Goal: Task Accomplishment & Management: Complete application form

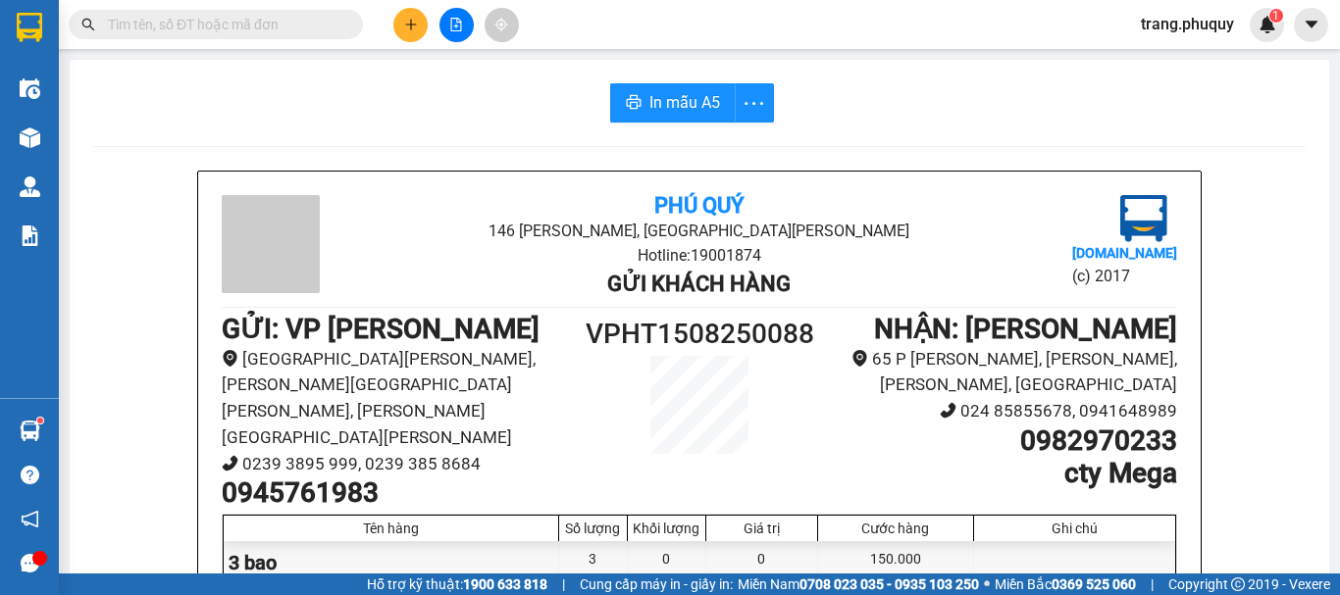
click at [454, 38] on button at bounding box center [457, 25] width 34 height 34
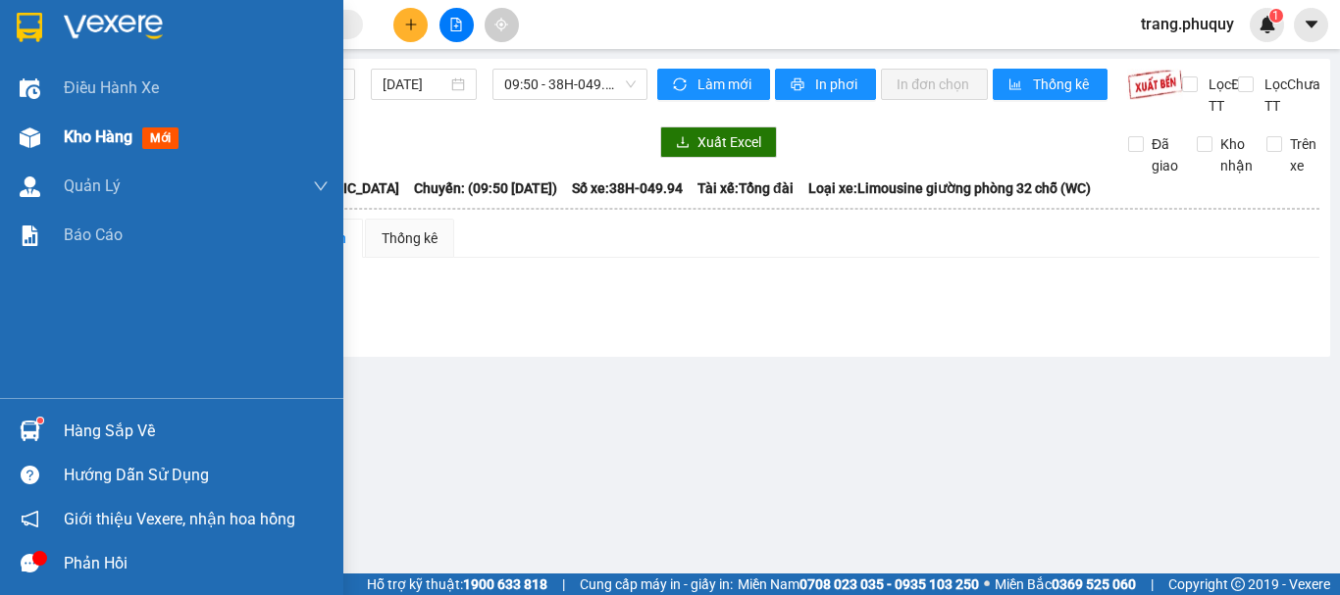
click at [84, 133] on span "Kho hàng" at bounding box center [98, 137] width 69 height 19
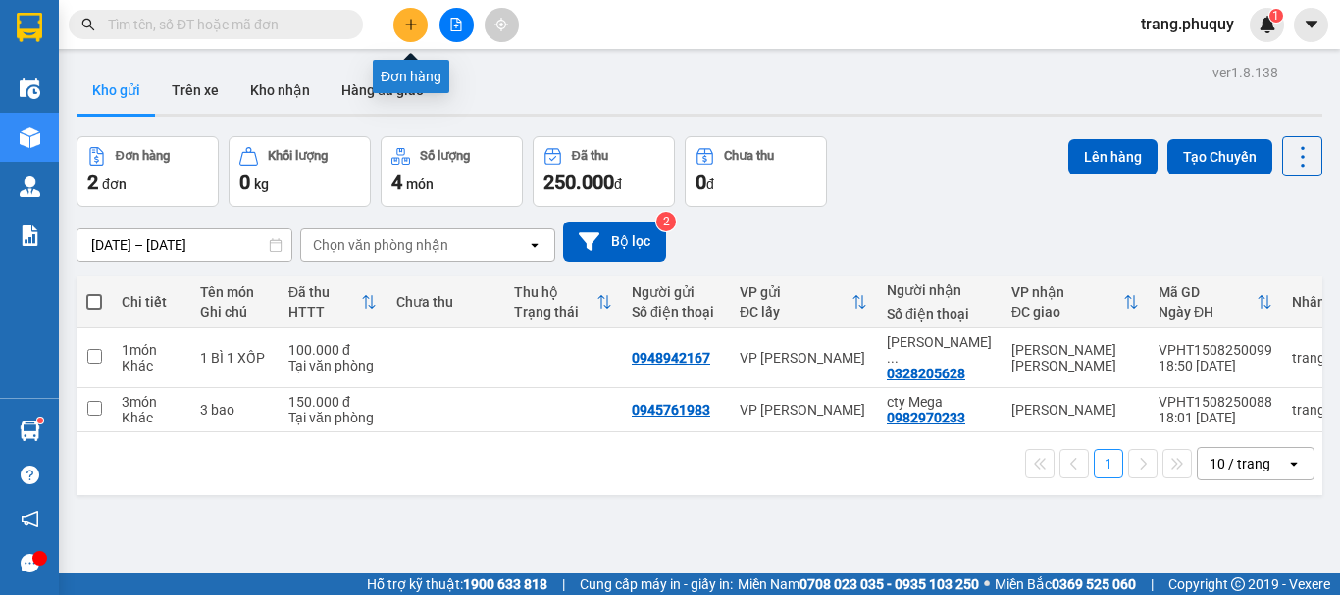
click at [411, 28] on icon "plus" at bounding box center [410, 24] width 1 height 11
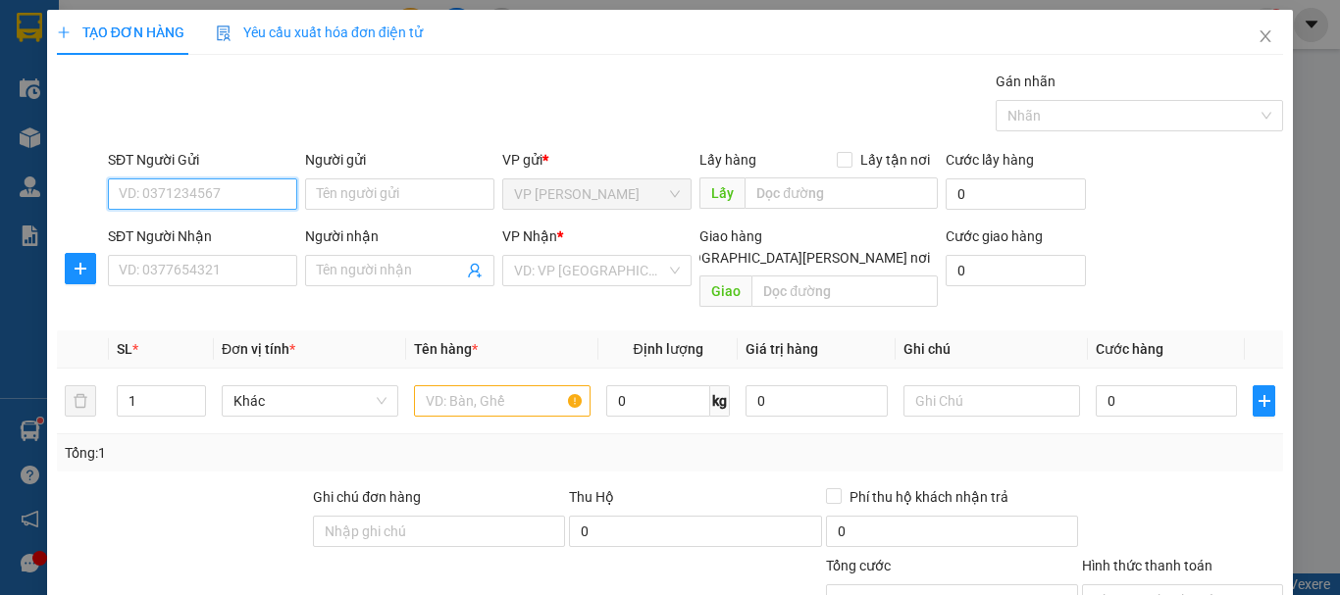
click at [265, 185] on input "SĐT Người Gửi" at bounding box center [202, 194] width 189 height 31
type input "08888"
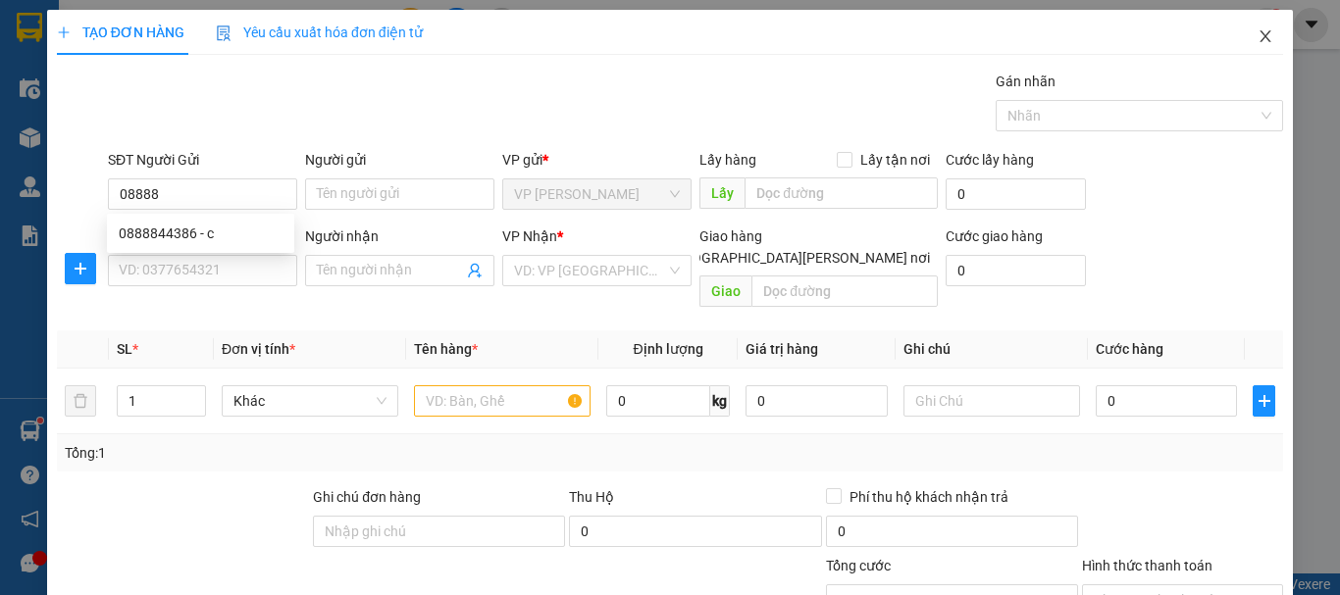
click at [1259, 42] on icon "close" at bounding box center [1266, 36] width 16 height 16
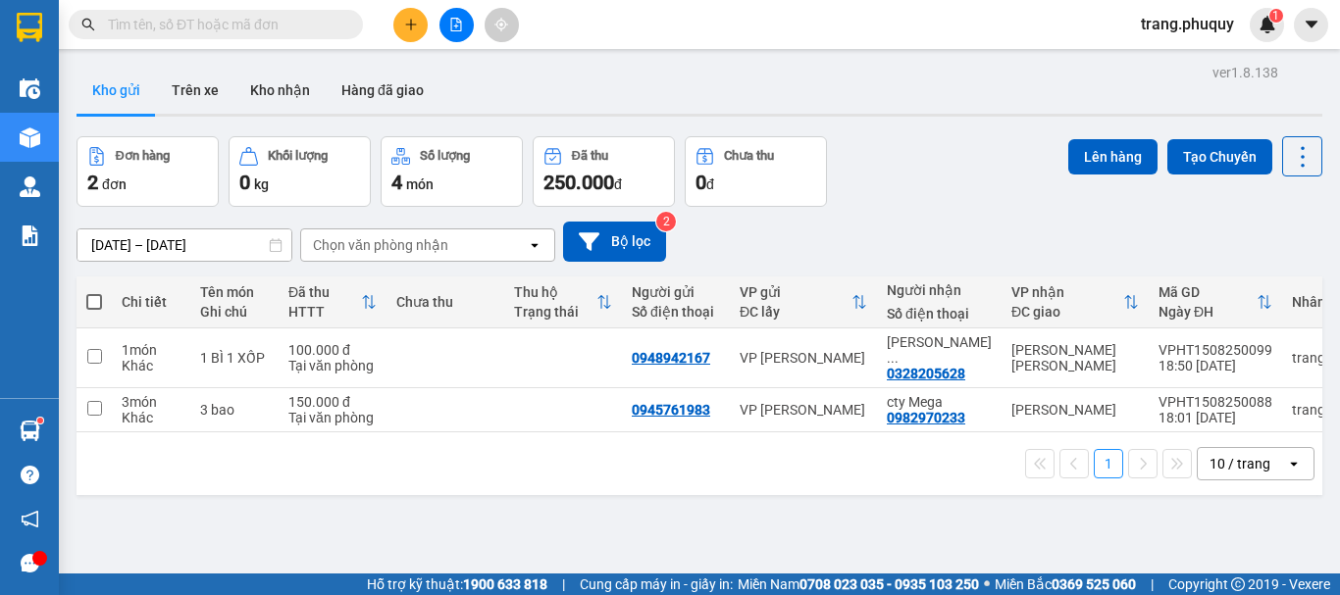
click at [269, 33] on input "text" at bounding box center [224, 25] width 232 height 22
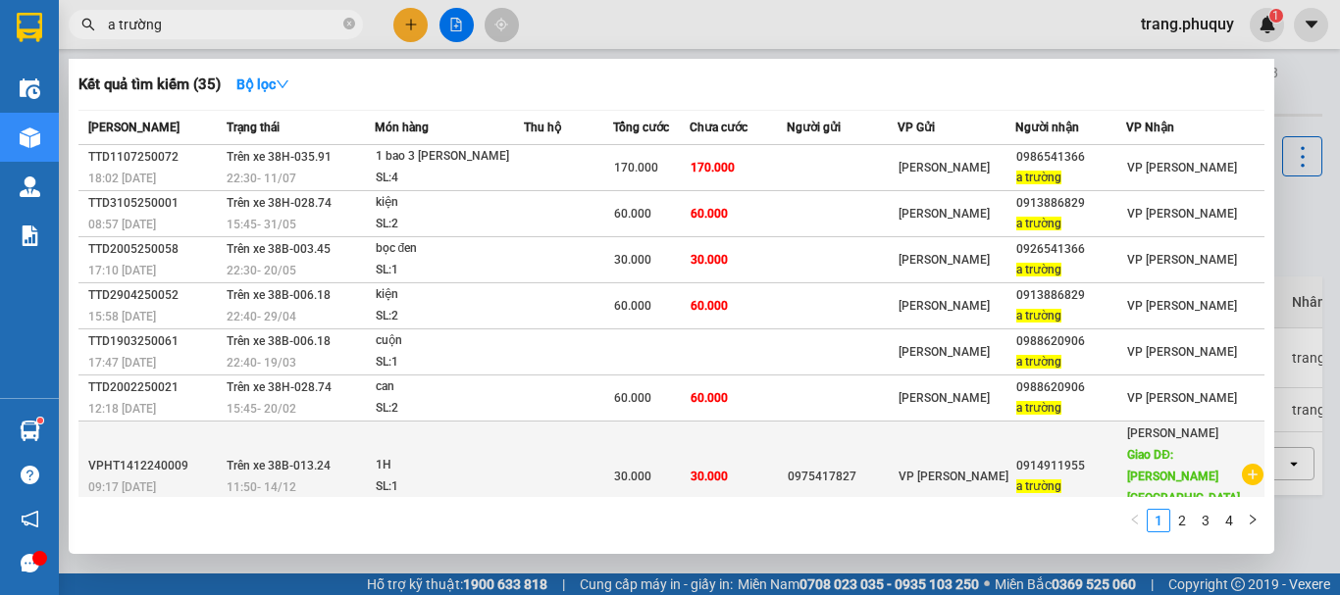
scroll to position [130, 0]
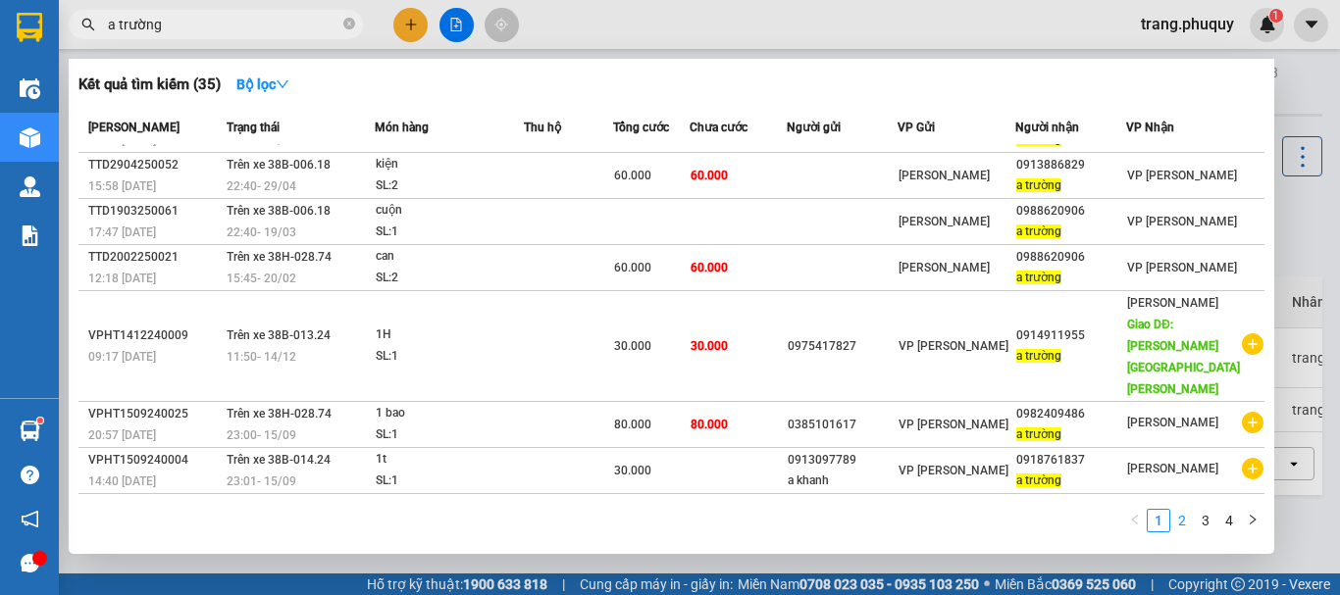
type input "a trường"
click at [1180, 514] on link "2" at bounding box center [1182, 521] width 22 height 22
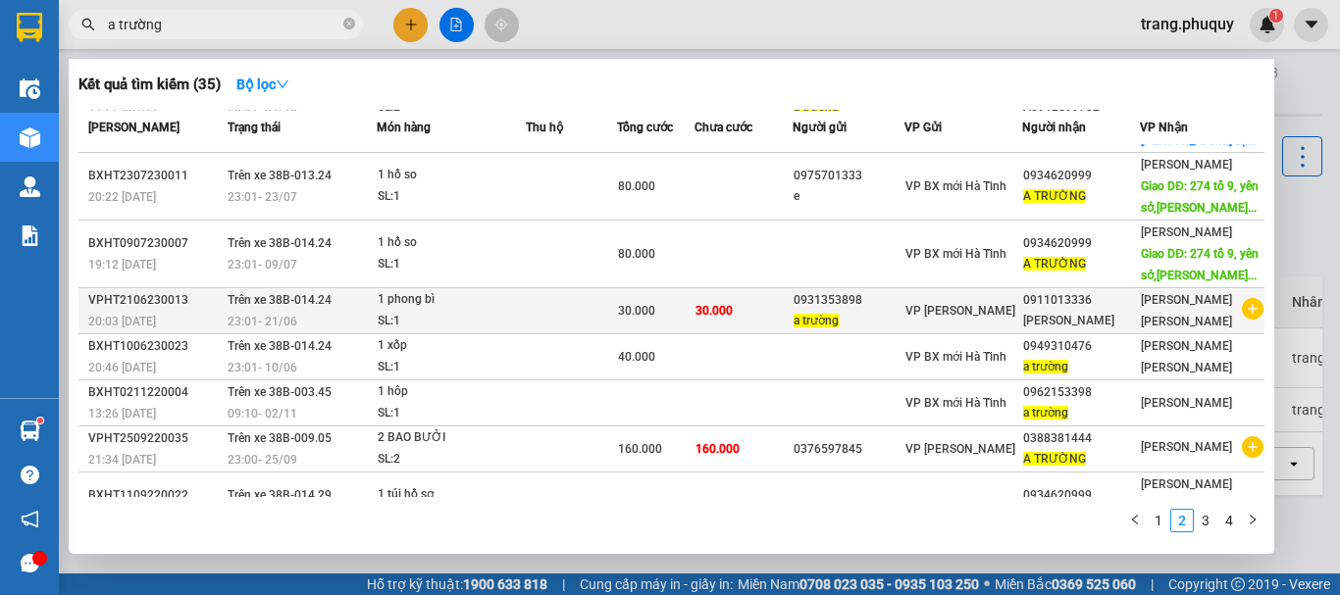
scroll to position [0, 0]
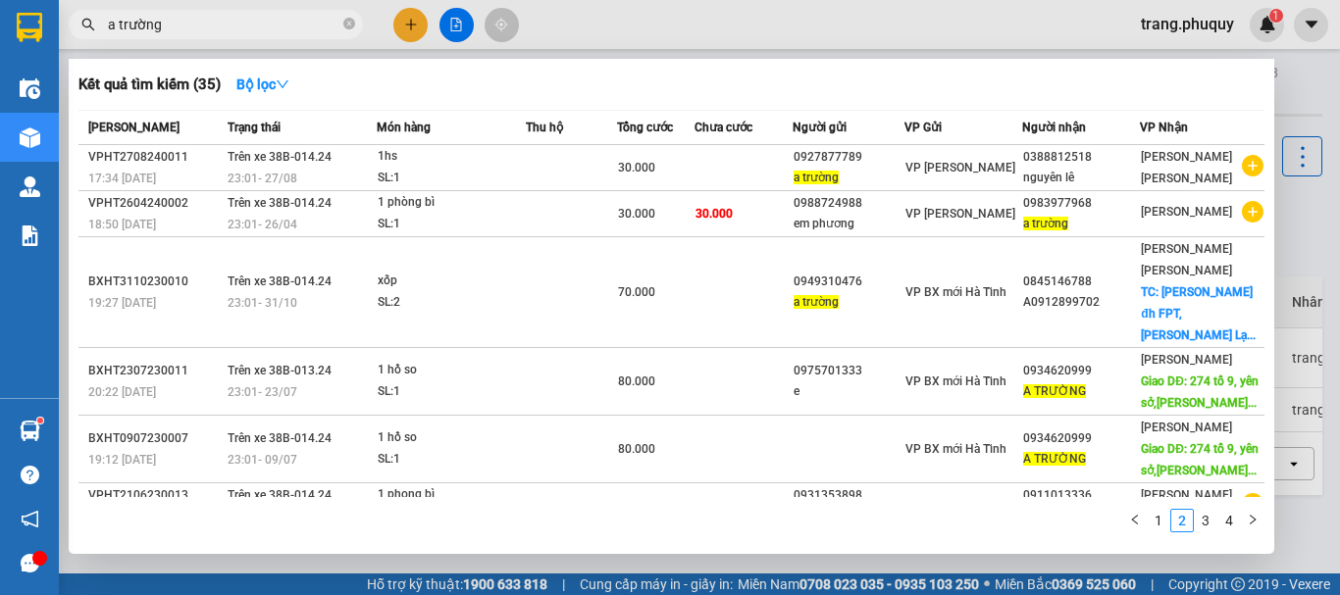
click at [419, 21] on div at bounding box center [670, 297] width 1340 height 595
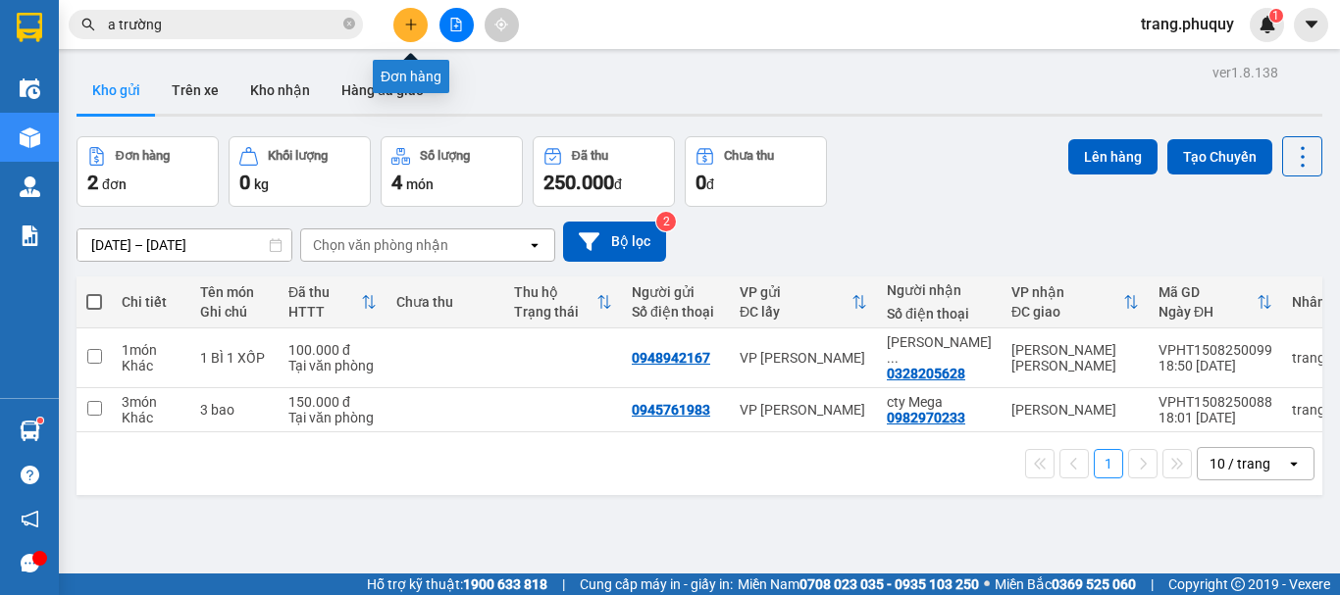
click at [394, 26] on button at bounding box center [410, 25] width 34 height 34
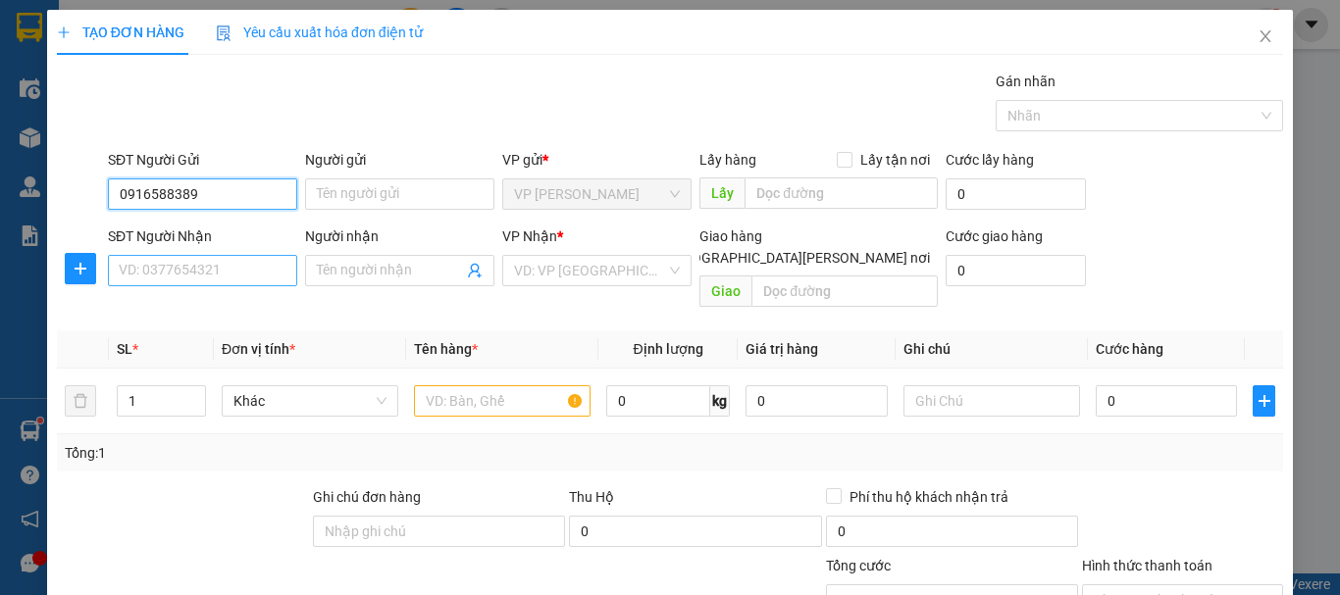
type input "0916588389"
click at [235, 273] on input "SĐT Người Nhận" at bounding box center [202, 270] width 189 height 31
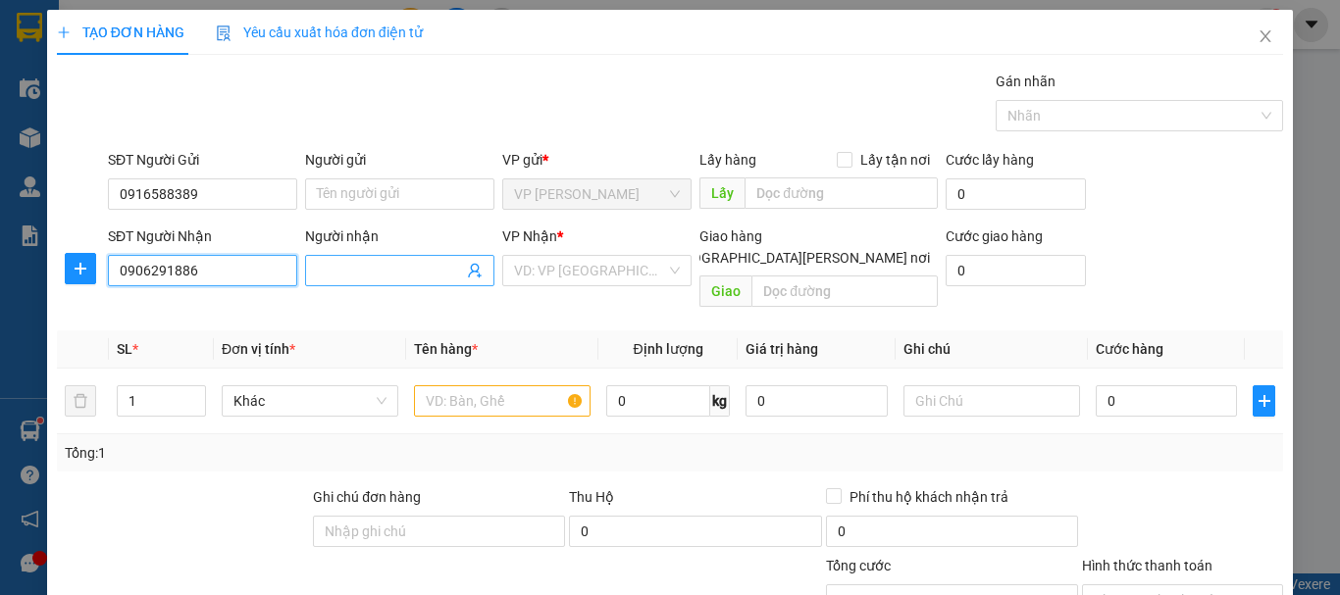
type input "0906291886"
click at [383, 266] on input "Người nhận" at bounding box center [390, 271] width 146 height 22
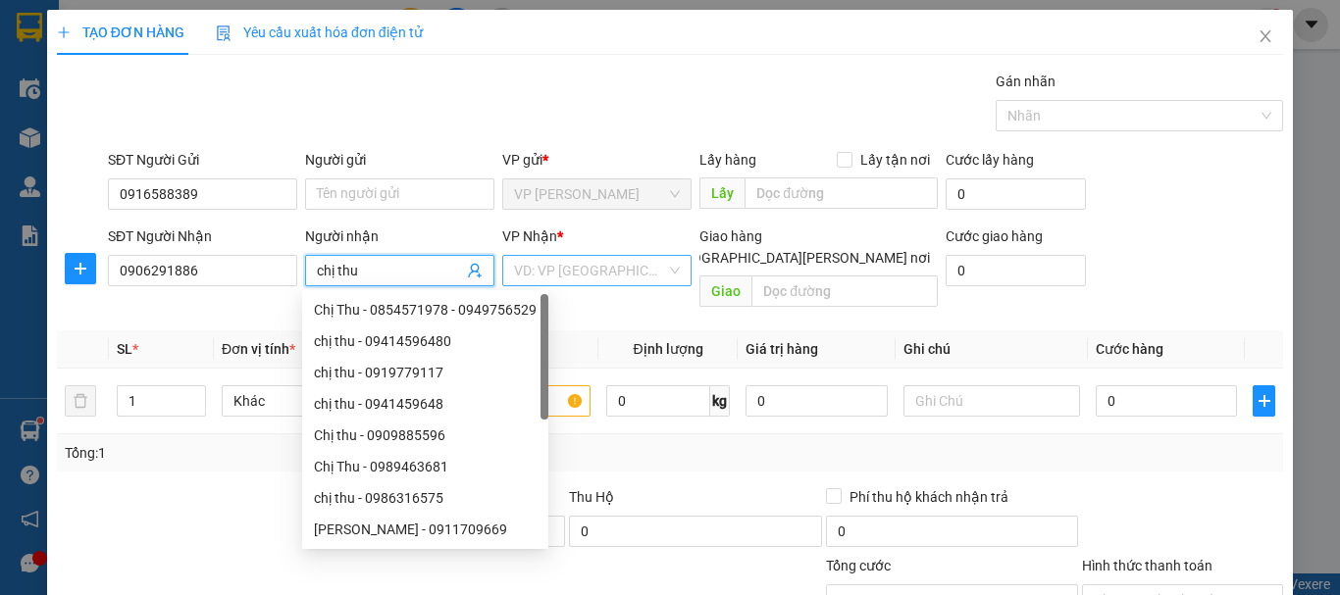
type input "chị thu"
click at [558, 275] on input "search" at bounding box center [590, 270] width 152 height 29
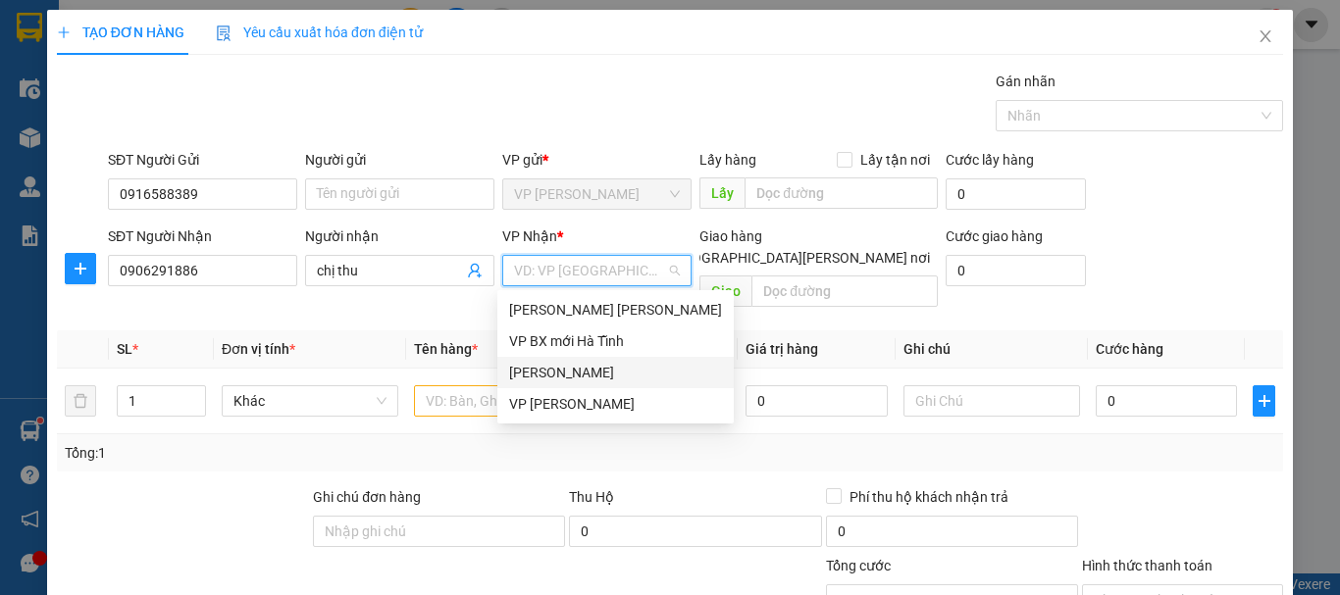
click at [569, 374] on div "[PERSON_NAME]" at bounding box center [615, 373] width 213 height 22
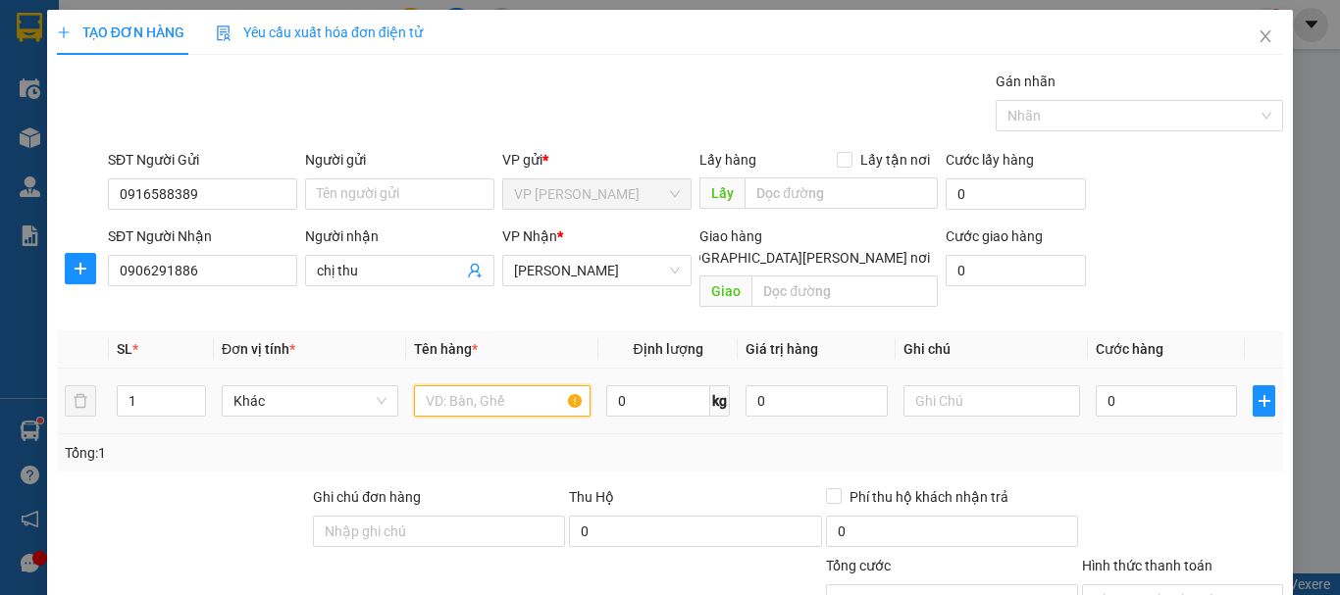
click at [436, 386] on input "text" at bounding box center [502, 401] width 177 height 31
type input "2"
click at [189, 390] on span "up" at bounding box center [195, 396] width 12 height 12
click at [438, 386] on input "text" at bounding box center [502, 401] width 177 height 31
type input "2 [PERSON_NAME]"
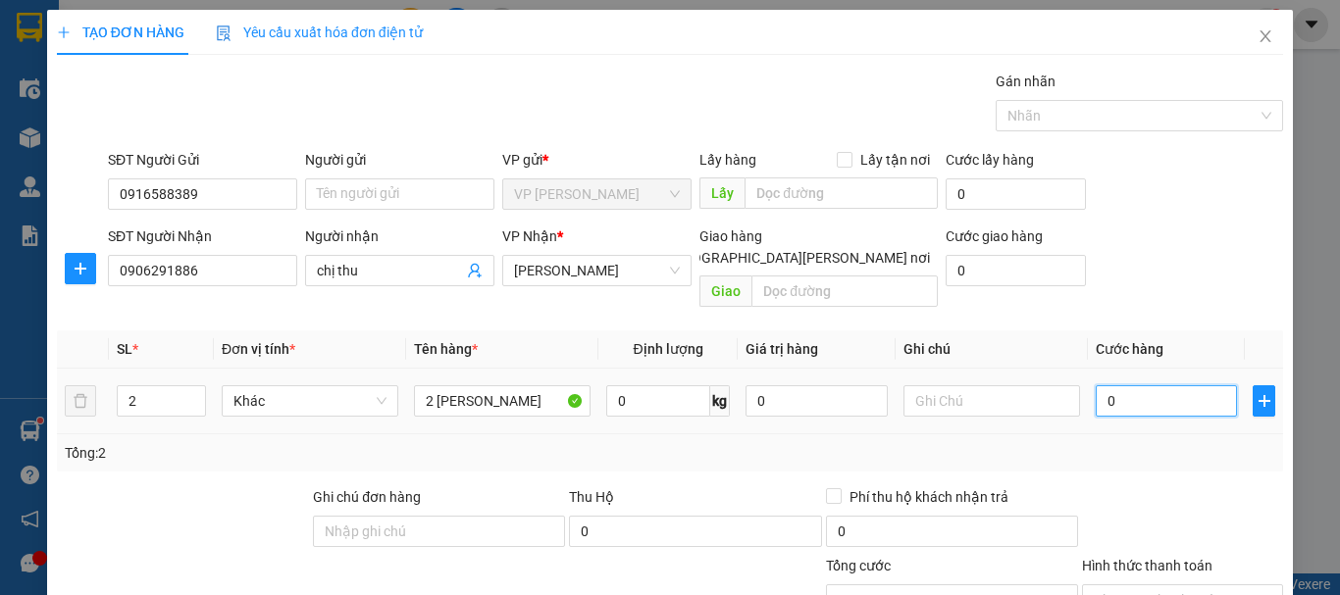
click at [1129, 386] on input "0" at bounding box center [1166, 401] width 141 height 31
type input "5"
type input "50"
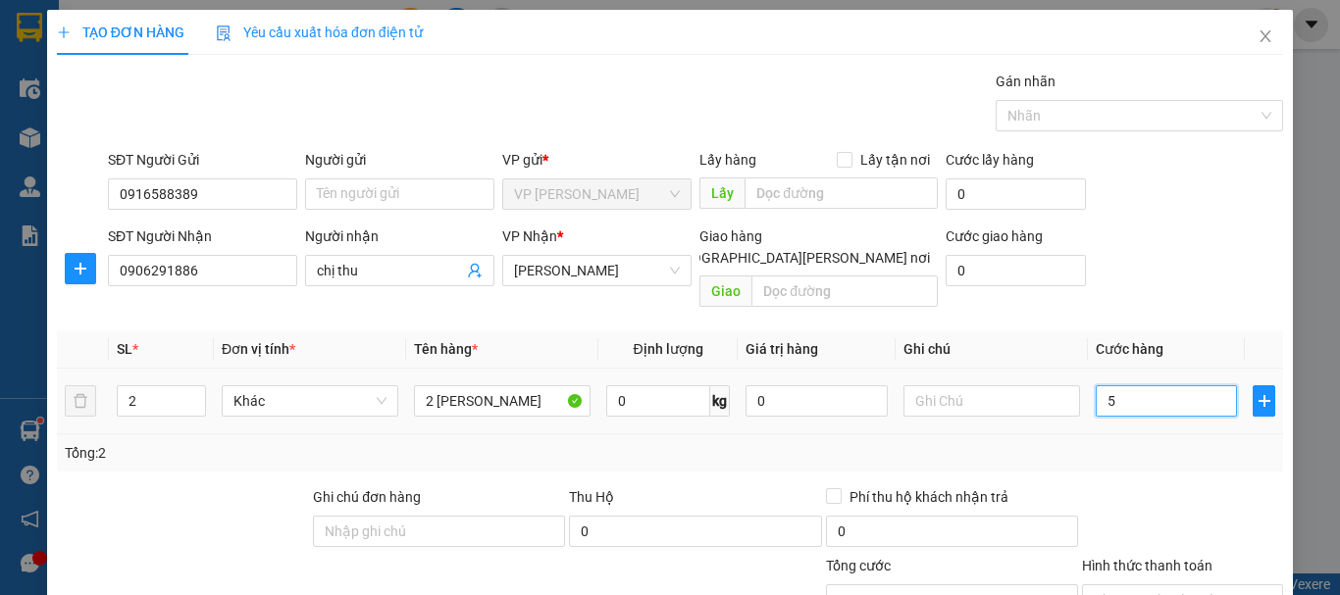
type input "50"
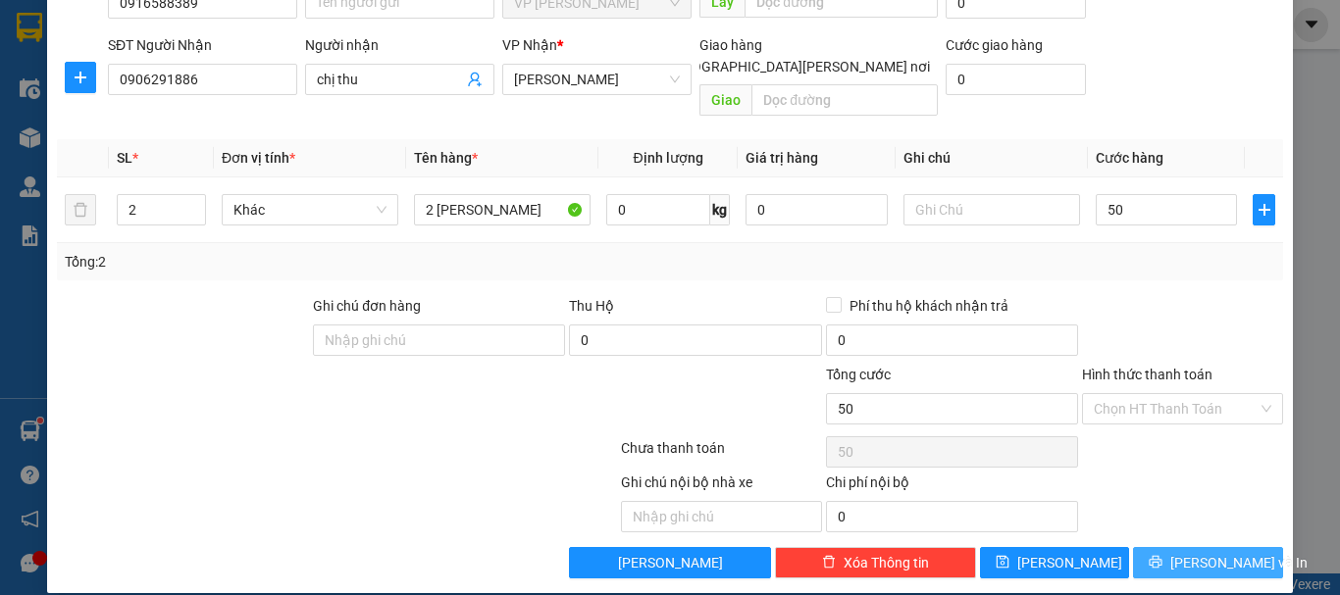
type input "50.000"
click at [1174, 547] on button "[PERSON_NAME] và In" at bounding box center [1208, 562] width 150 height 31
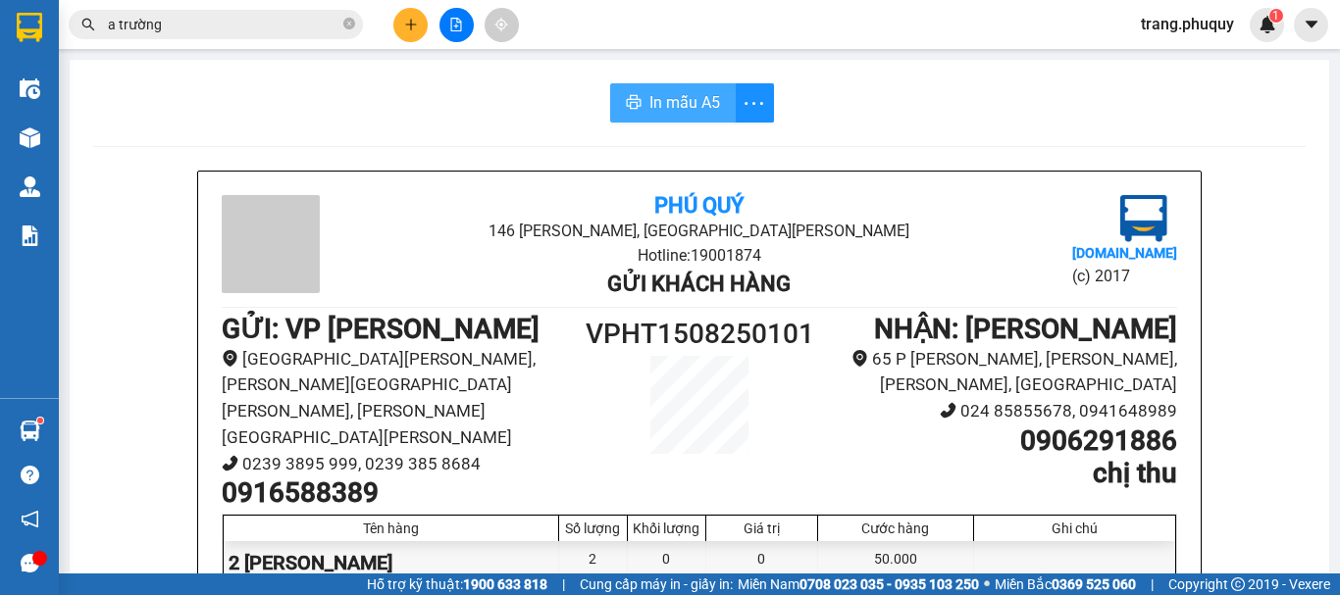
click at [699, 100] on span "In mẫu A5" at bounding box center [684, 102] width 71 height 25
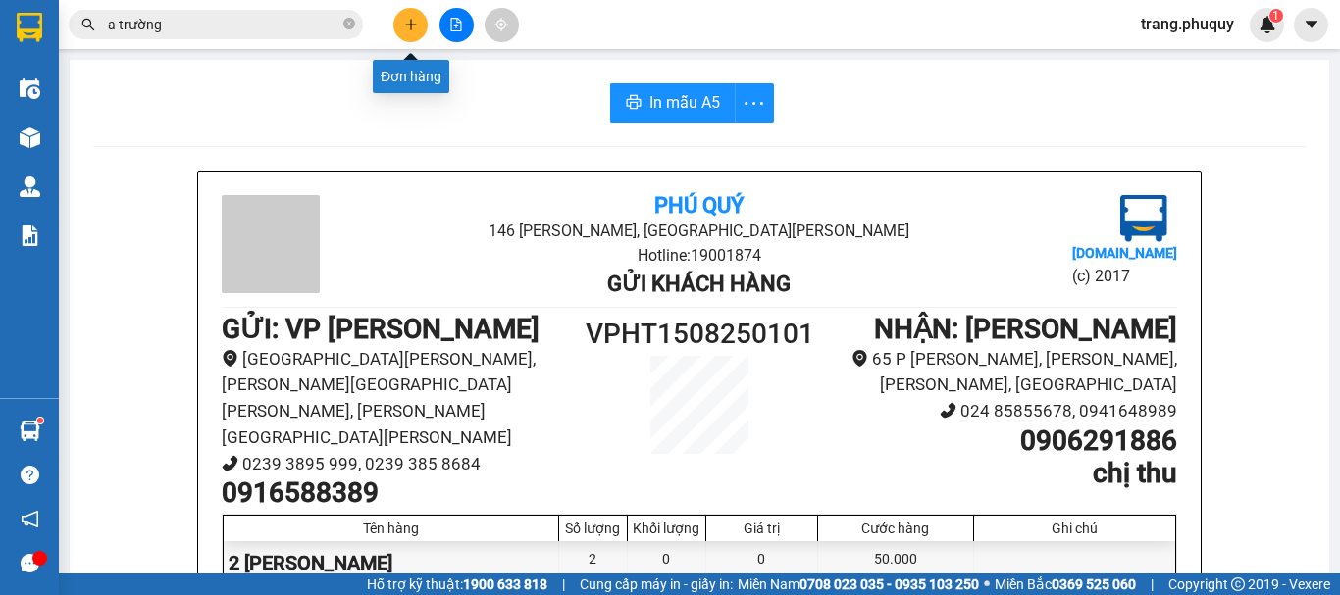
click at [398, 26] on button at bounding box center [410, 25] width 34 height 34
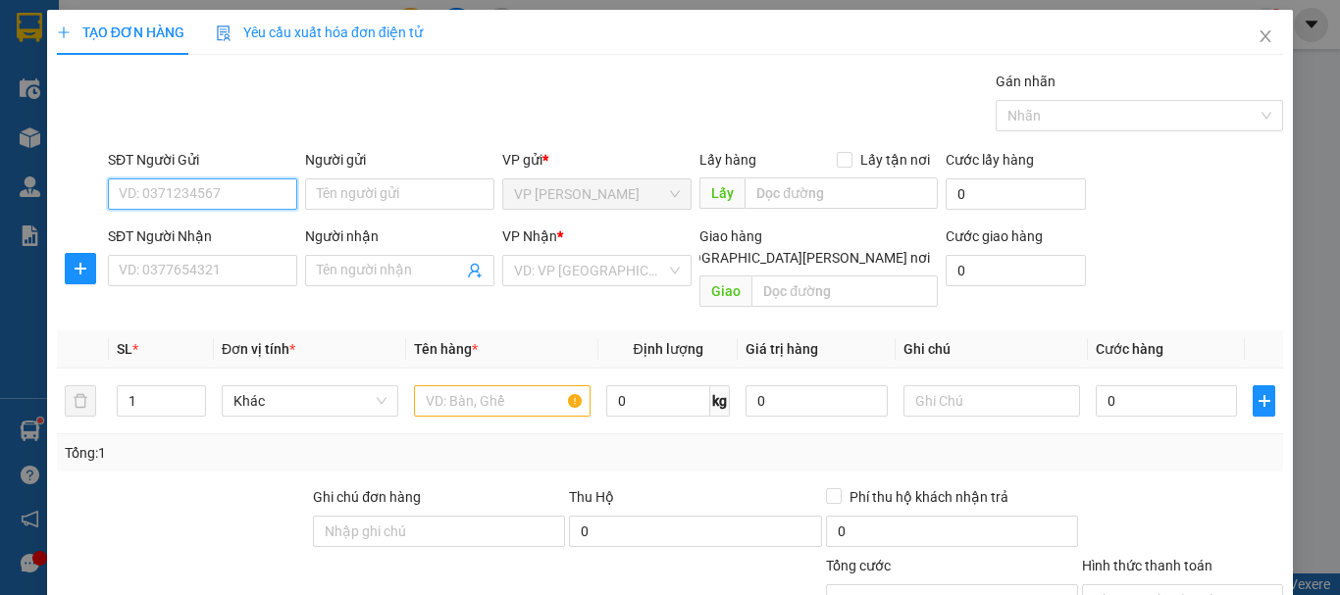
click at [176, 205] on input "SĐT Người Gửi" at bounding box center [202, 194] width 189 height 31
type input "0948184780"
click at [216, 231] on div "0948184780 - [PERSON_NAME]" at bounding box center [215, 234] width 193 height 22
type input "hiền"
type input "0948184780"
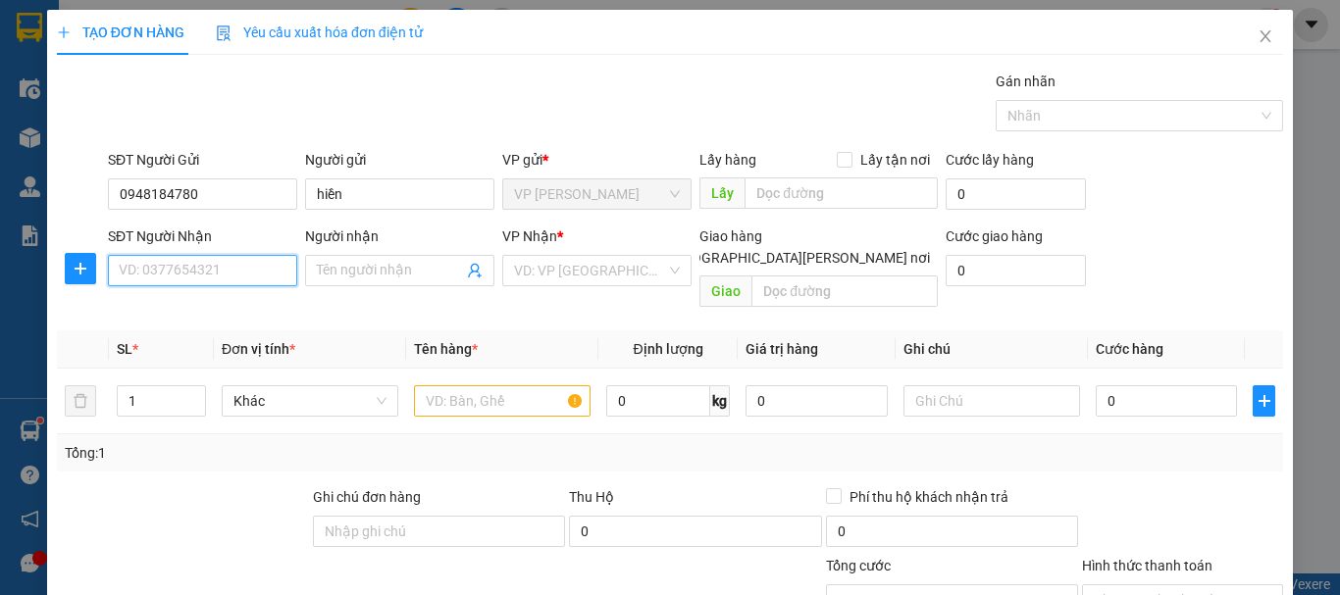
click at [223, 262] on input "SĐT Người Nhận" at bounding box center [202, 270] width 189 height 31
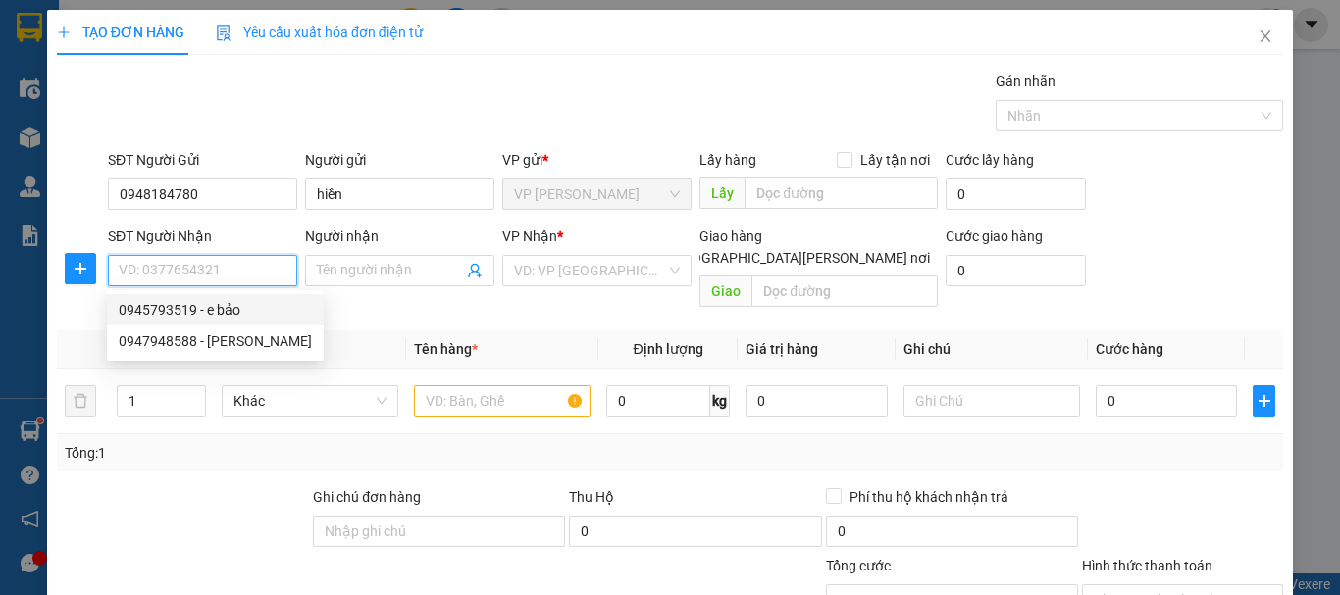
click at [232, 310] on div "0945793519 - e bảo" at bounding box center [215, 310] width 193 height 22
type input "0945793519"
type input "e bảo"
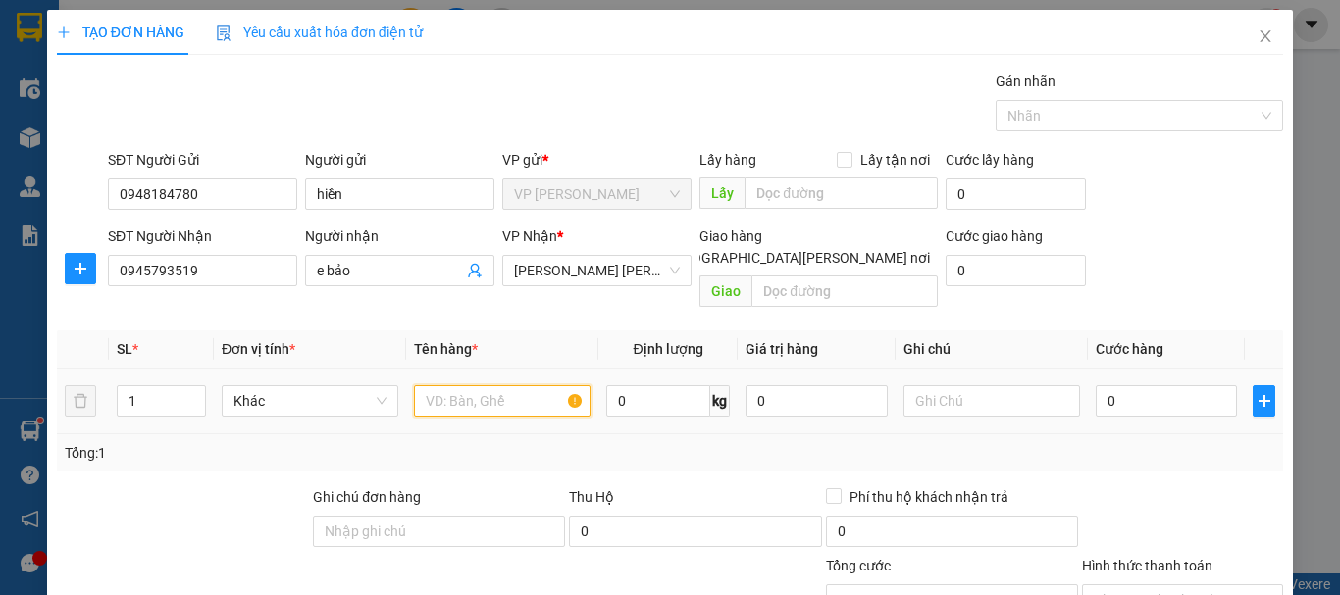
click at [431, 386] on input "text" at bounding box center [502, 401] width 177 height 31
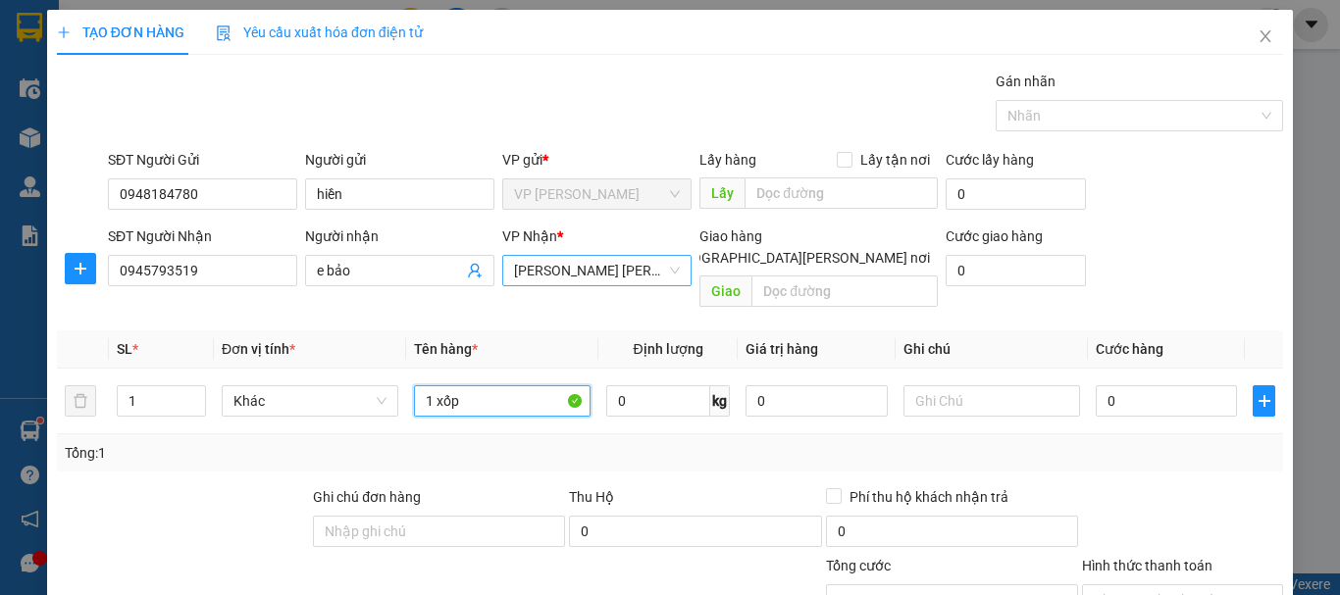
click at [644, 271] on span "[PERSON_NAME] [PERSON_NAME]" at bounding box center [597, 270] width 166 height 29
type input "1 xốp"
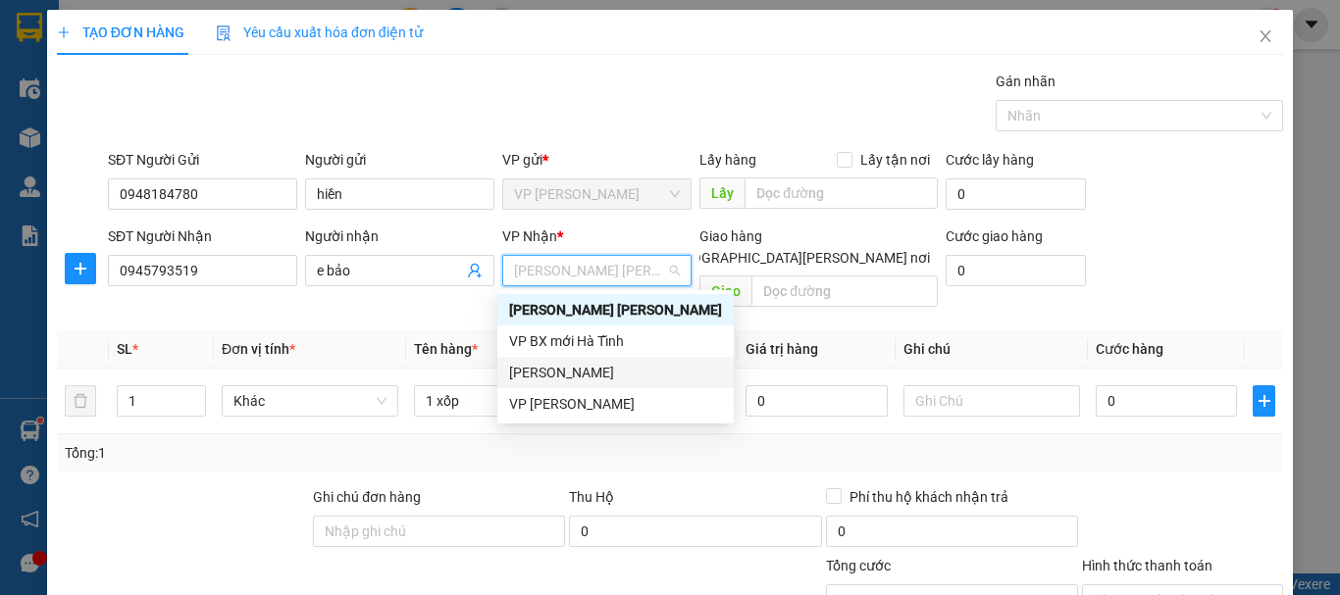
click at [696, 451] on div "Transit Pickup Surcharge Ids Transit Deliver Surcharge Ids Transit Deliver Surc…" at bounding box center [670, 420] width 1226 height 699
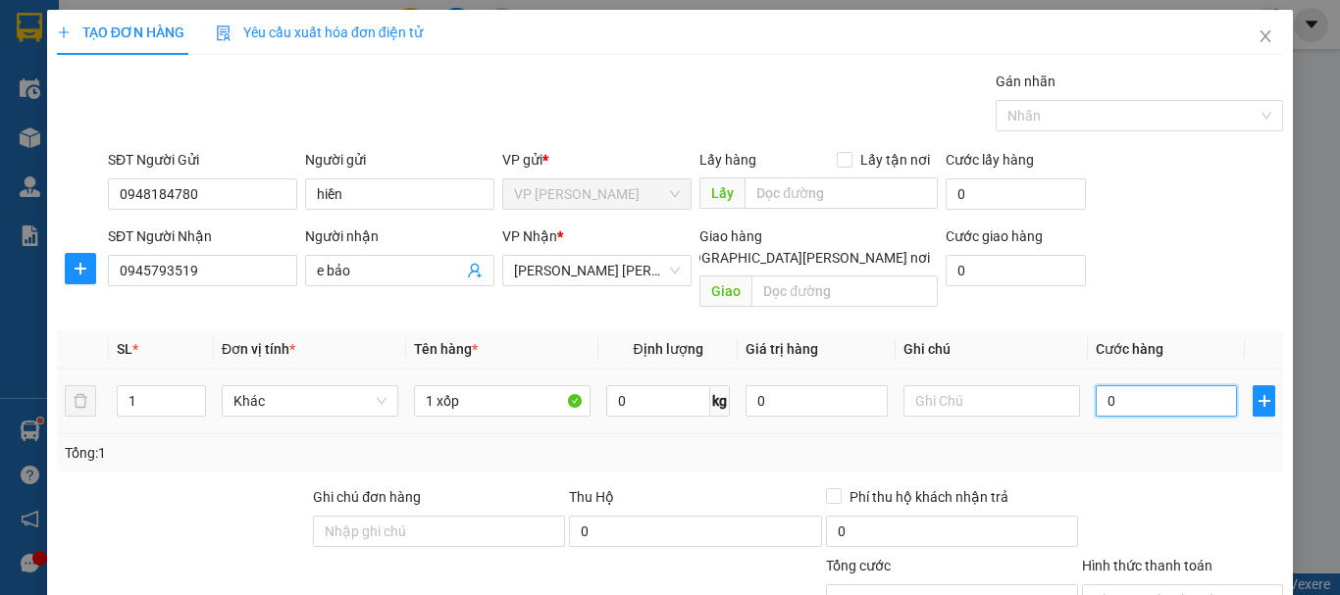
click at [1145, 386] on input "0" at bounding box center [1166, 401] width 141 height 31
type input "3"
type input "30"
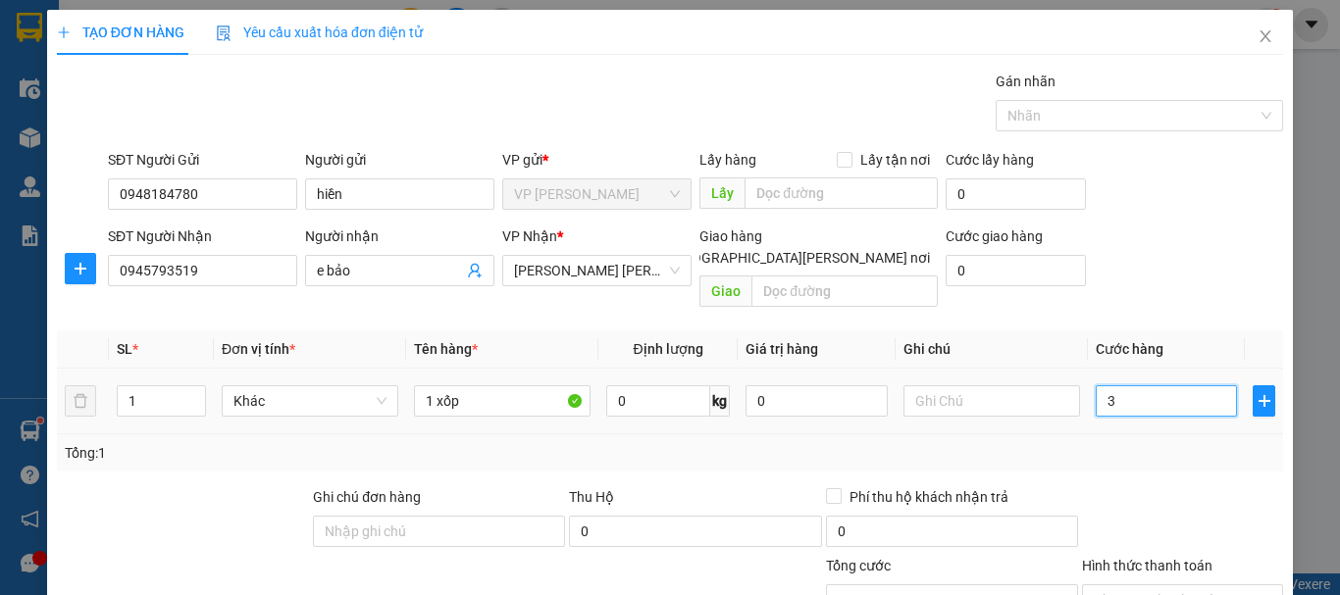
type input "30"
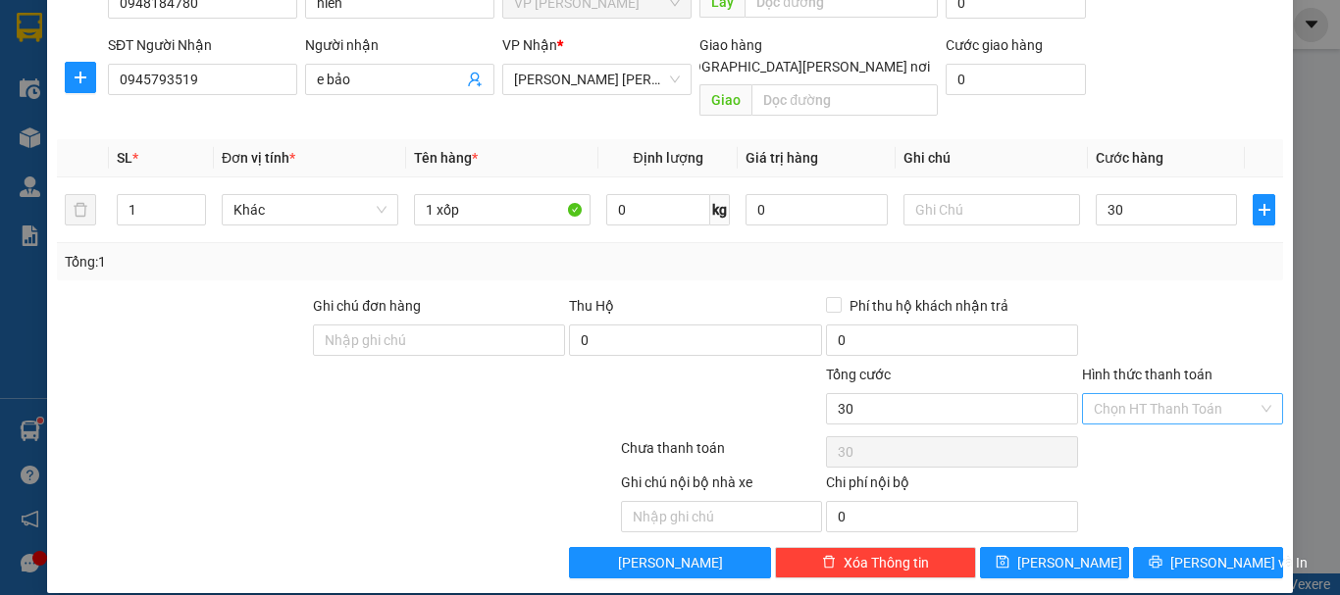
type input "30.000"
click at [1132, 394] on input "Hình thức thanh toán" at bounding box center [1176, 408] width 164 height 29
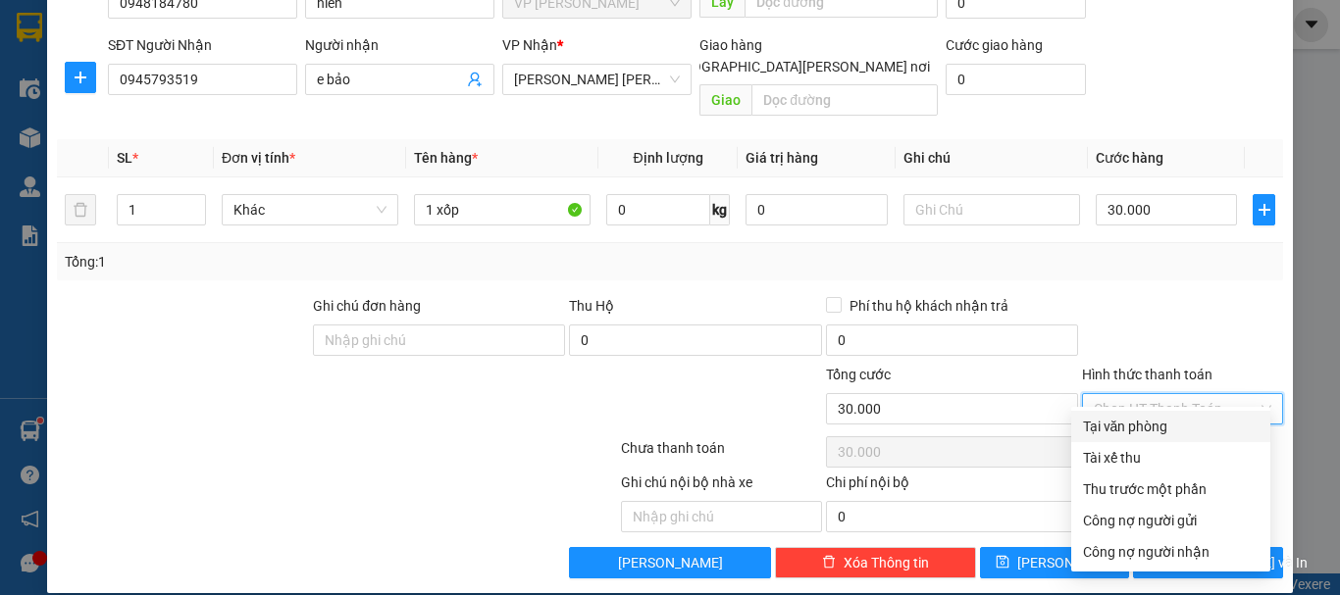
click at [1107, 424] on div "Tại văn phòng" at bounding box center [1171, 427] width 176 height 22
type input "0"
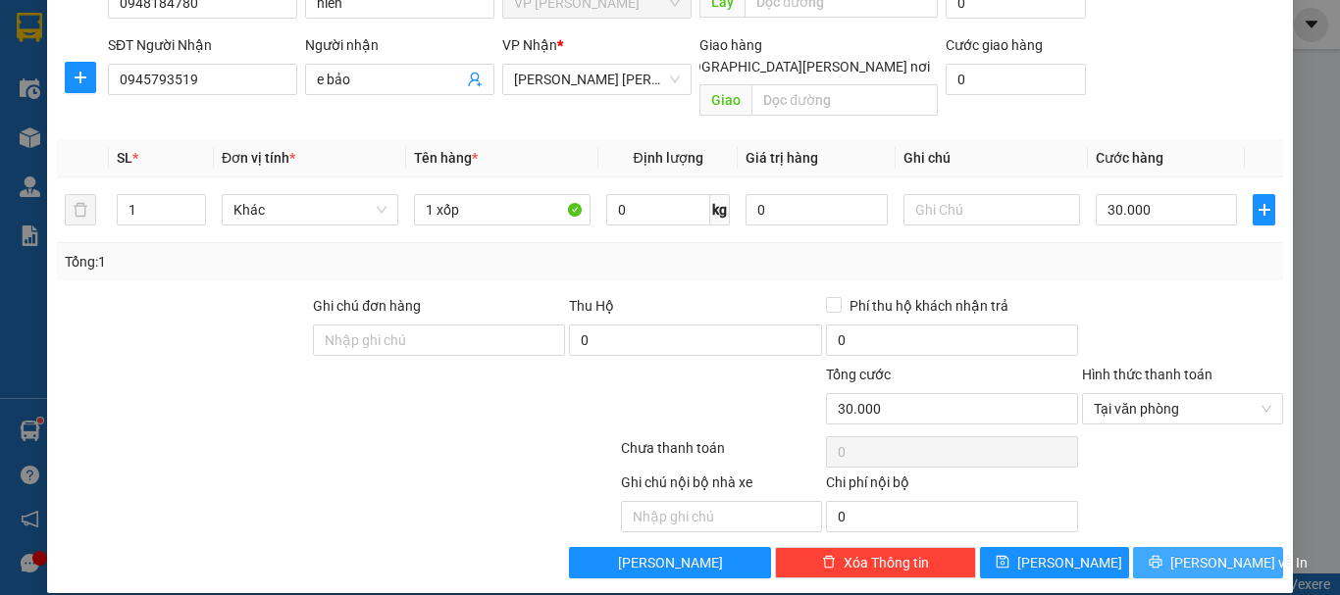
click at [1173, 547] on button "[PERSON_NAME] và In" at bounding box center [1208, 562] width 150 height 31
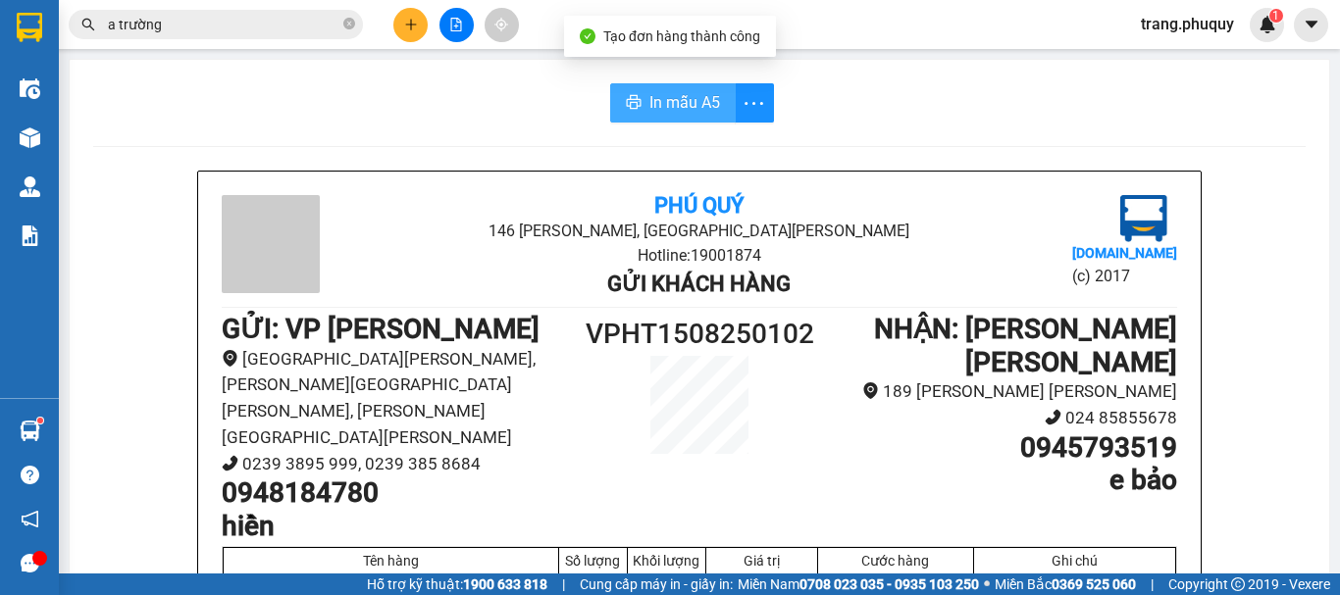
click at [677, 108] on span "In mẫu A5" at bounding box center [684, 102] width 71 height 25
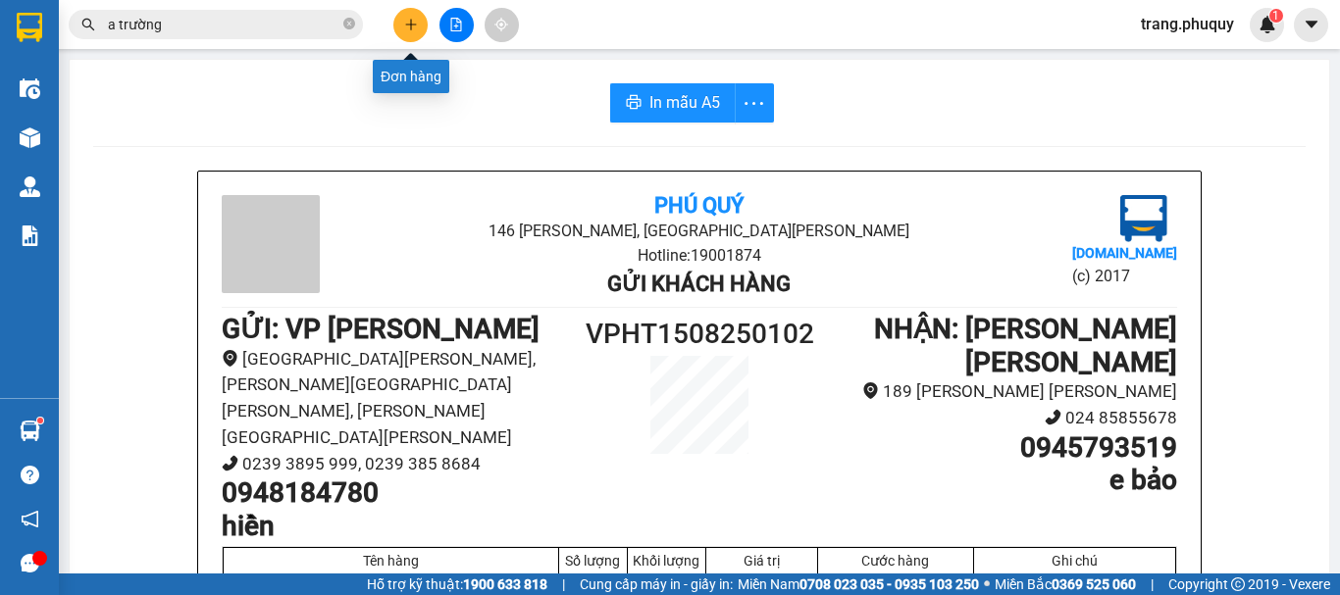
click at [409, 33] on button at bounding box center [410, 25] width 34 height 34
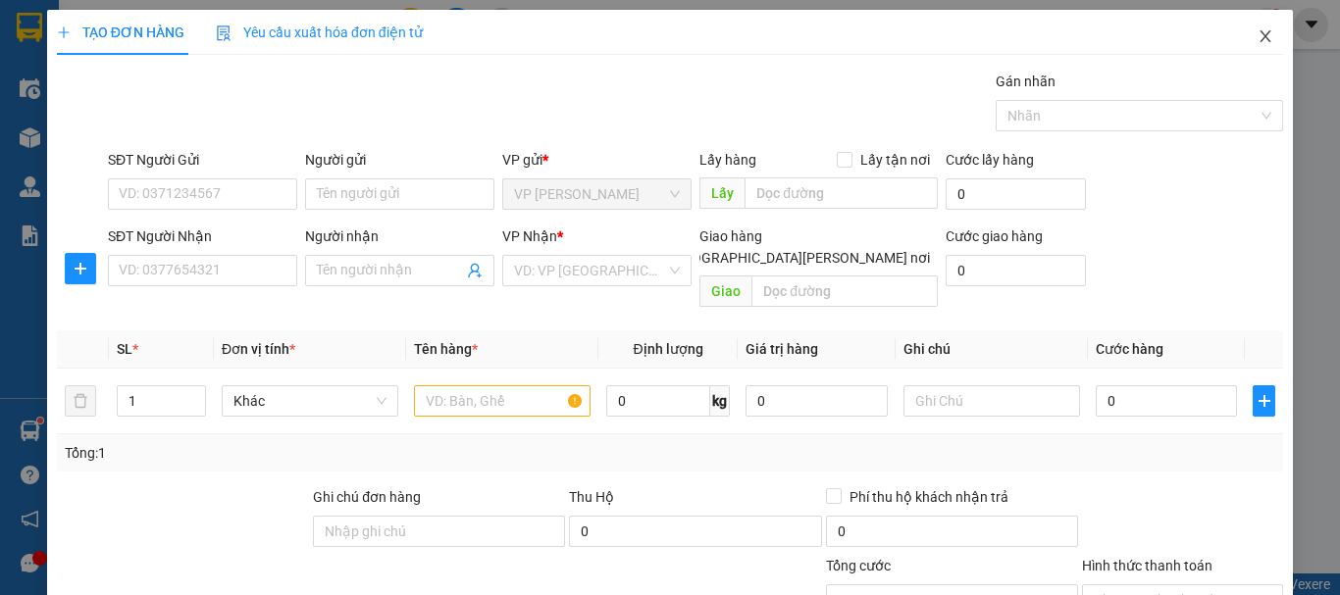
drag, startPoint x: 1262, startPoint y: 67, endPoint x: 1257, endPoint y: 41, distance: 26.0
click at [1258, 41] on icon "close" at bounding box center [1266, 36] width 16 height 16
